Goal: Task Accomplishment & Management: Complete application form

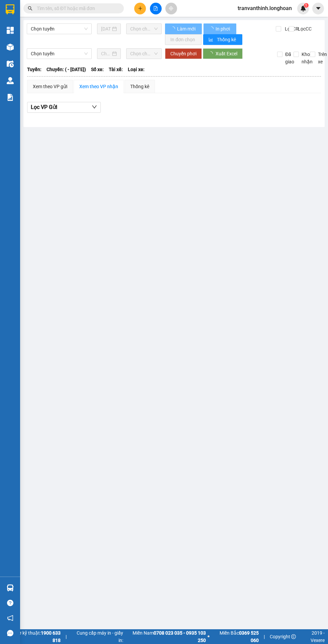
click at [60, 8] on input "text" at bounding box center [76, 8] width 79 height 7
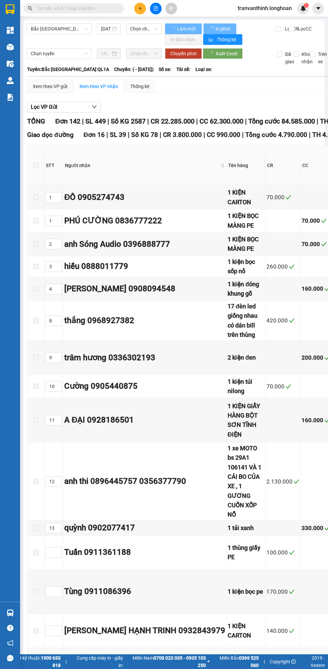
type input "0938167799"
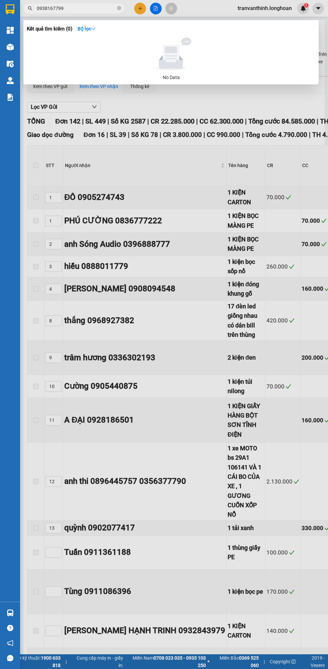
type input "[DATE]"
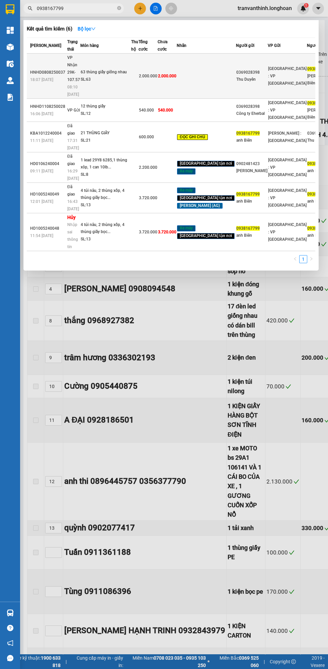
type input "0938167799"
click at [134, 80] on td at bounding box center [134, 76] width 7 height 45
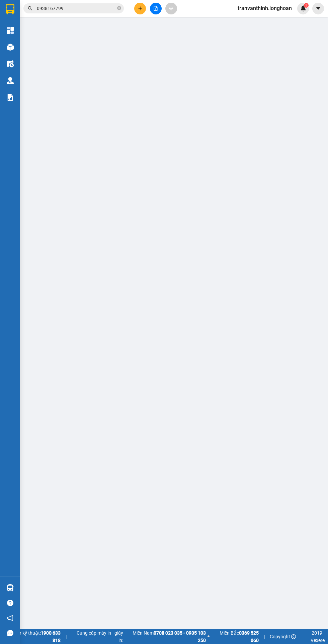
type input "0369028398"
type input "Thu Duyên"
type input "0938167799"
type input "[PERSON_NAME] Biên"
type input "2.000.000"
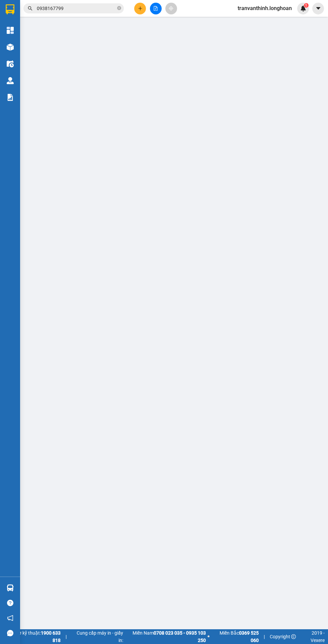
type input "2.000.000"
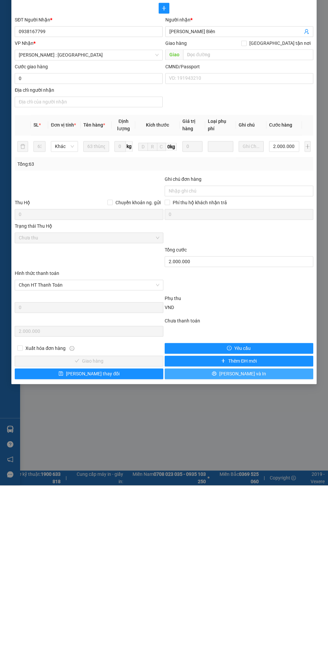
click at [245, 558] on span "[PERSON_NAME] và In" at bounding box center [242, 557] width 47 height 7
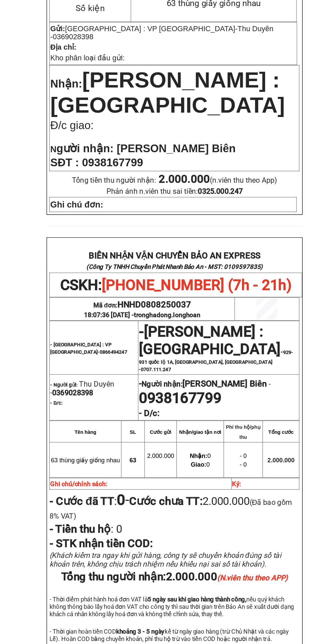
scroll to position [2, 0]
